Goal: Task Accomplishment & Management: Manage account settings

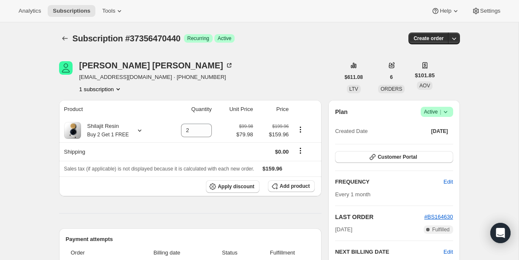
click at [446, 112] on icon at bounding box center [444, 112] width 3 height 2
click at [441, 141] on span "Cancel subscription" at bounding box center [435, 143] width 48 height 6
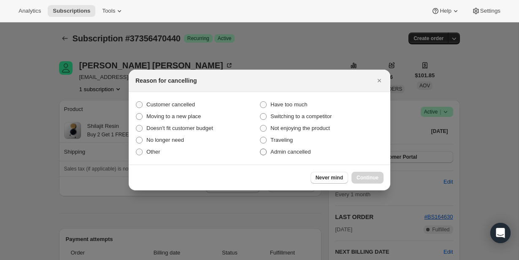
click at [296, 154] on span "Admin cancelled" at bounding box center [290, 152] width 40 height 6
click at [260, 149] on input "Admin cancelled" at bounding box center [260, 149] width 0 height 0
radio input "true"
click at [357, 172] on button "Continue" at bounding box center [367, 178] width 32 height 12
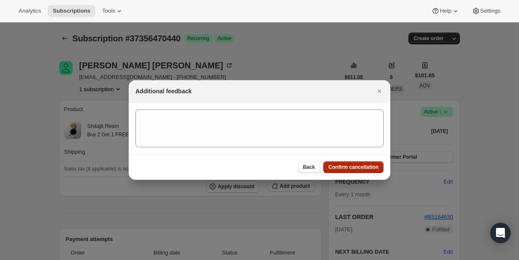
click at [355, 169] on span "Confirm cancellation" at bounding box center [353, 167] width 50 height 7
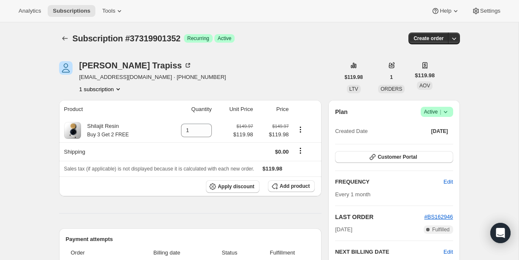
click at [441, 115] on icon at bounding box center [445, 112] width 8 height 8
click at [442, 140] on span "Cancel subscription" at bounding box center [435, 143] width 48 height 6
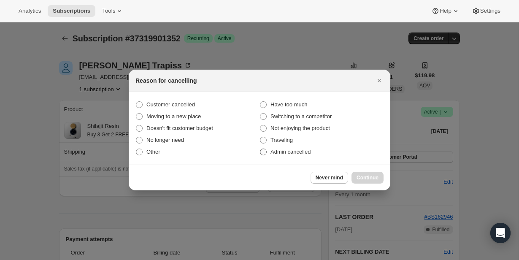
click at [317, 153] on label "Admin cancelled" at bounding box center [321, 152] width 124 height 12
click at [260, 149] on input "Admin cancelled" at bounding box center [260, 149] width 0 height 0
radio input "true"
click at [358, 173] on button "Continue" at bounding box center [367, 178] width 32 height 12
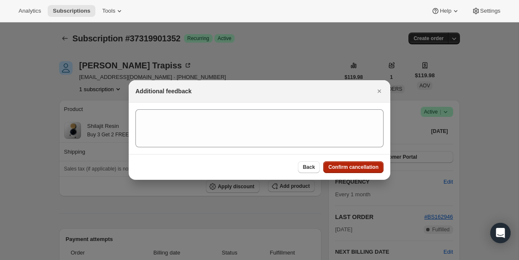
click at [352, 165] on span "Confirm cancellation" at bounding box center [353, 167] width 50 height 7
